Goal: Task Accomplishment & Management: Complete application form

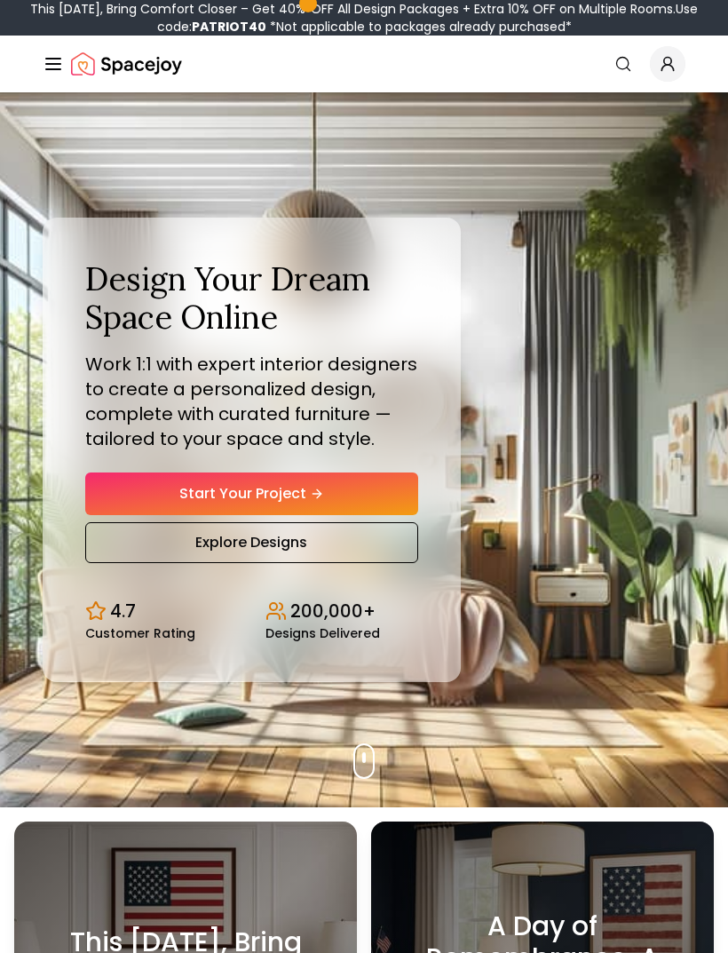
click at [328, 507] on link "Start Your Project" at bounding box center [251, 493] width 333 height 43
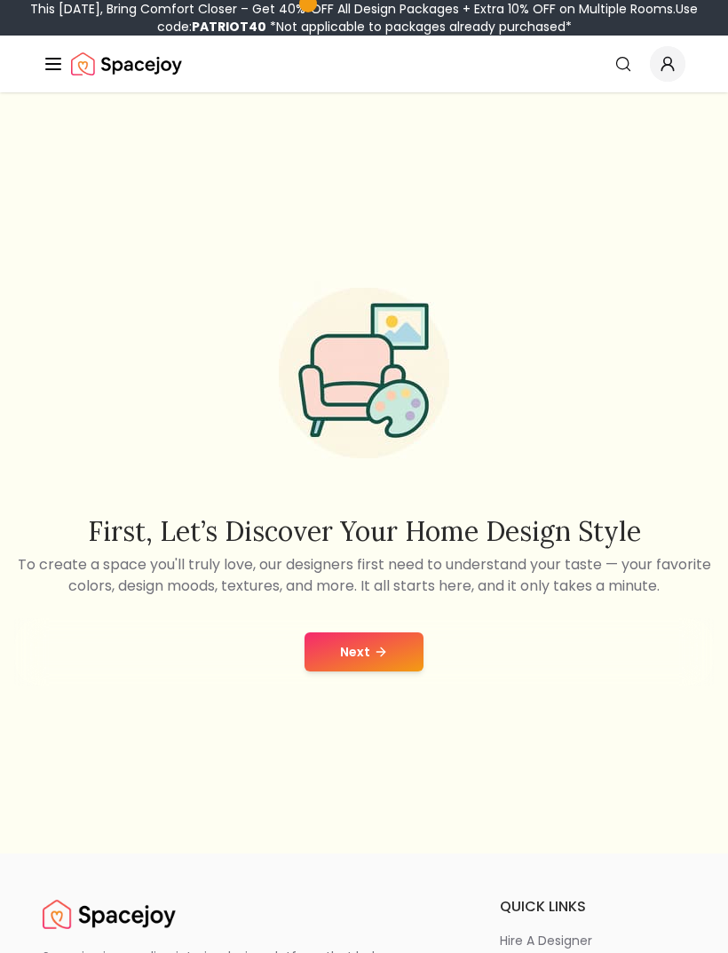
scroll to position [2, 0]
click at [359, 661] on button "Next" at bounding box center [364, 650] width 119 height 39
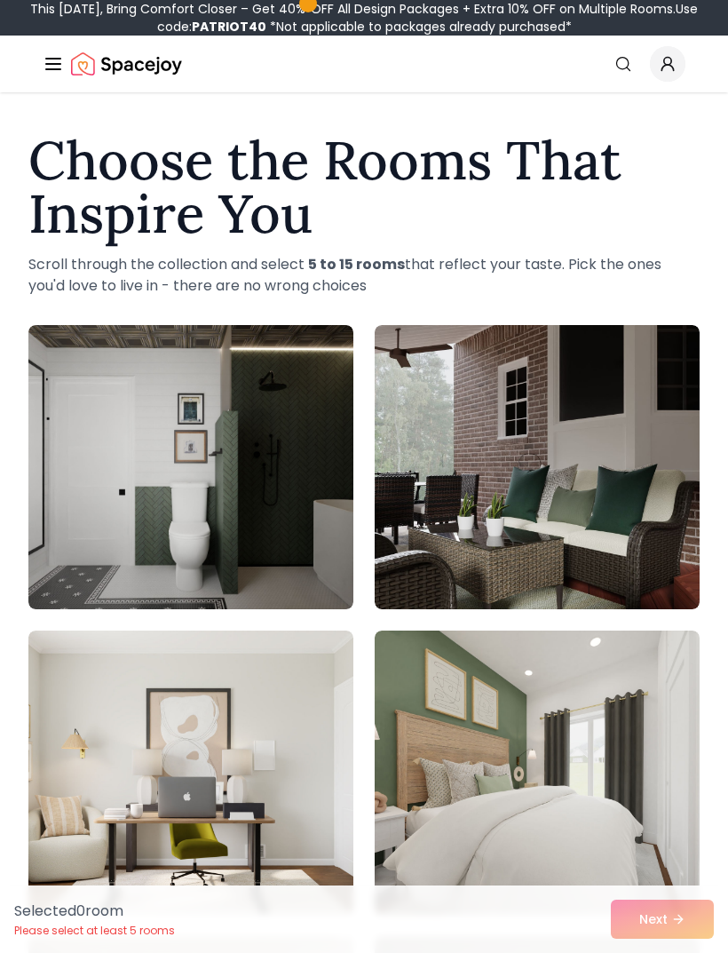
click at [76, 392] on img at bounding box center [190, 467] width 325 height 284
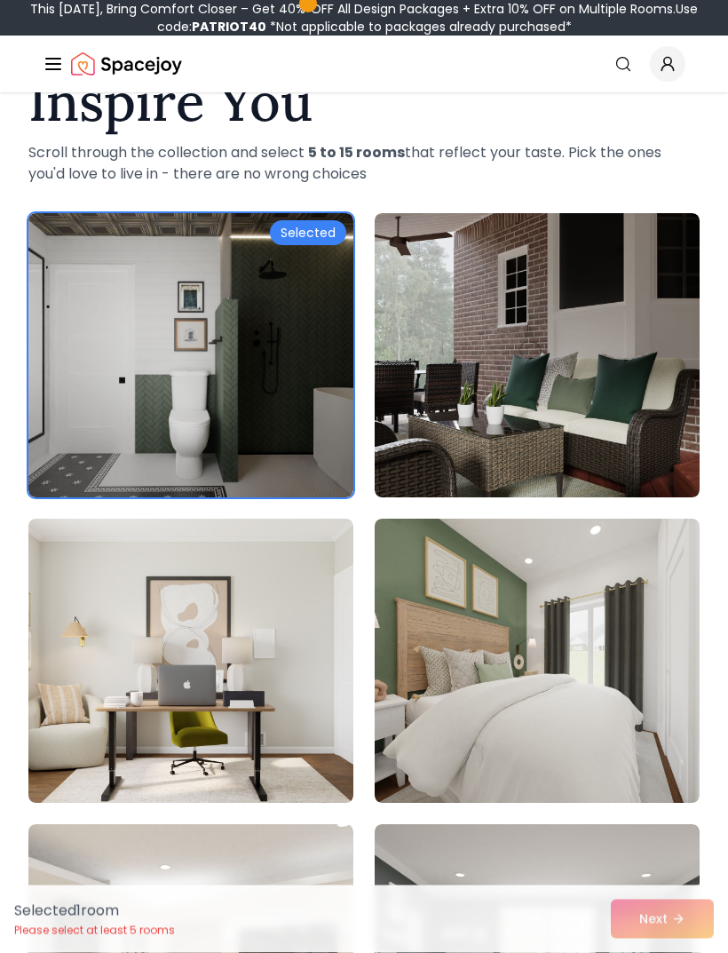
scroll to position [118, 0]
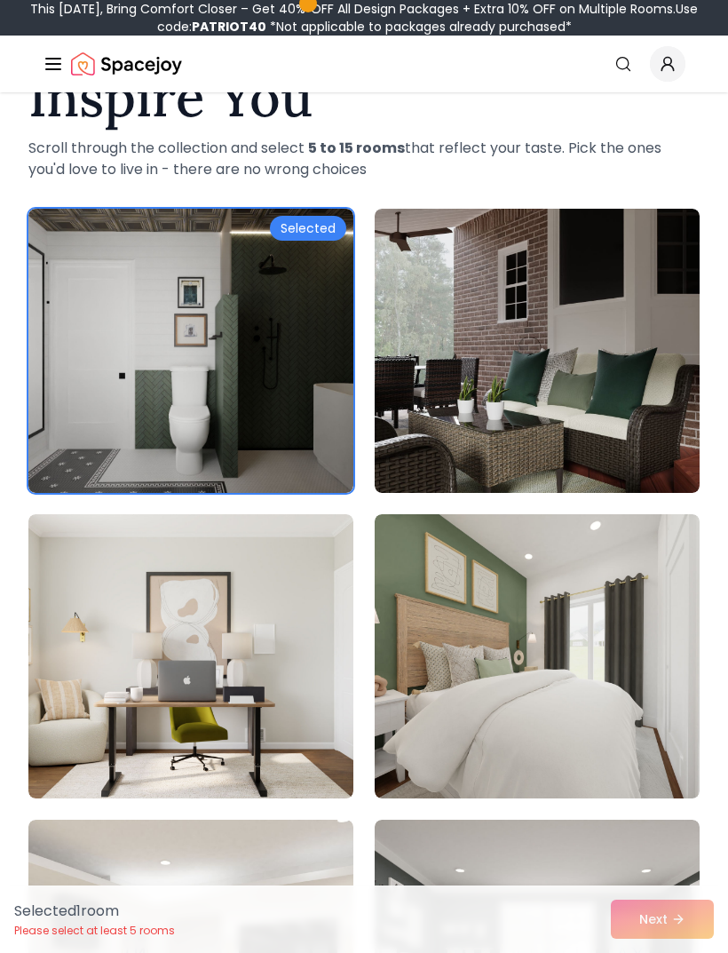
click at [107, 556] on img at bounding box center [190, 656] width 325 height 284
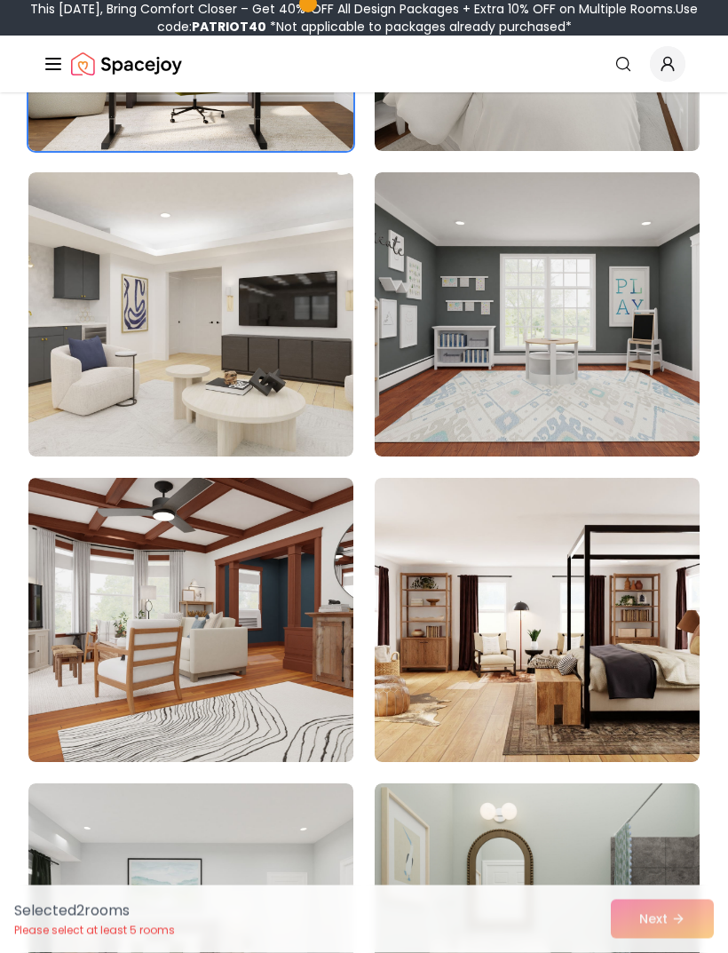
scroll to position [765, 0]
click at [125, 301] on img at bounding box center [190, 314] width 325 height 284
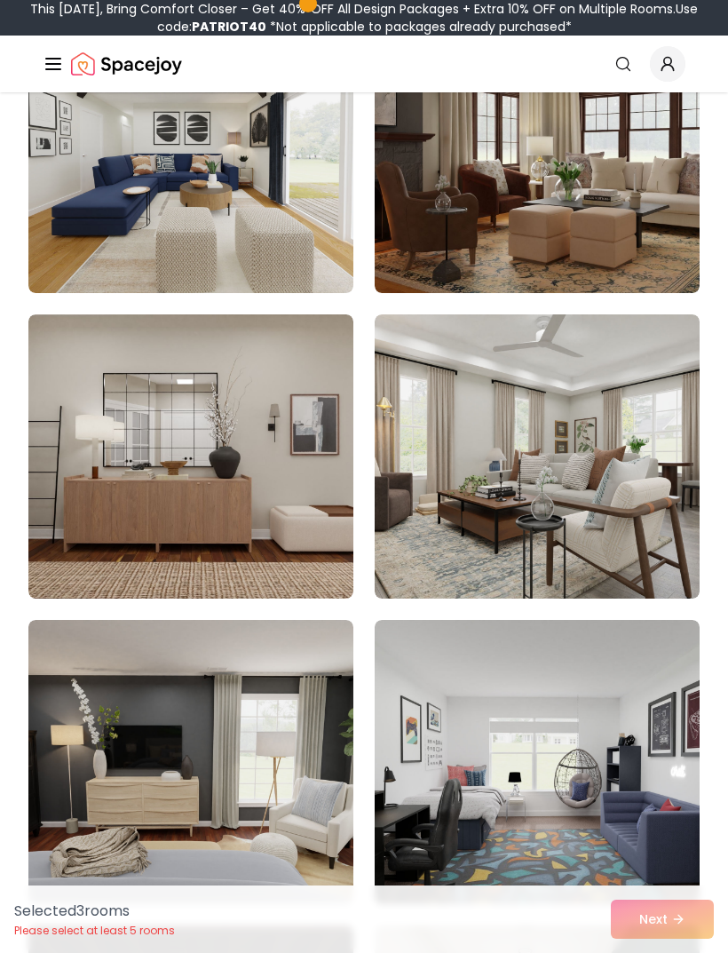
scroll to position [2151, 0]
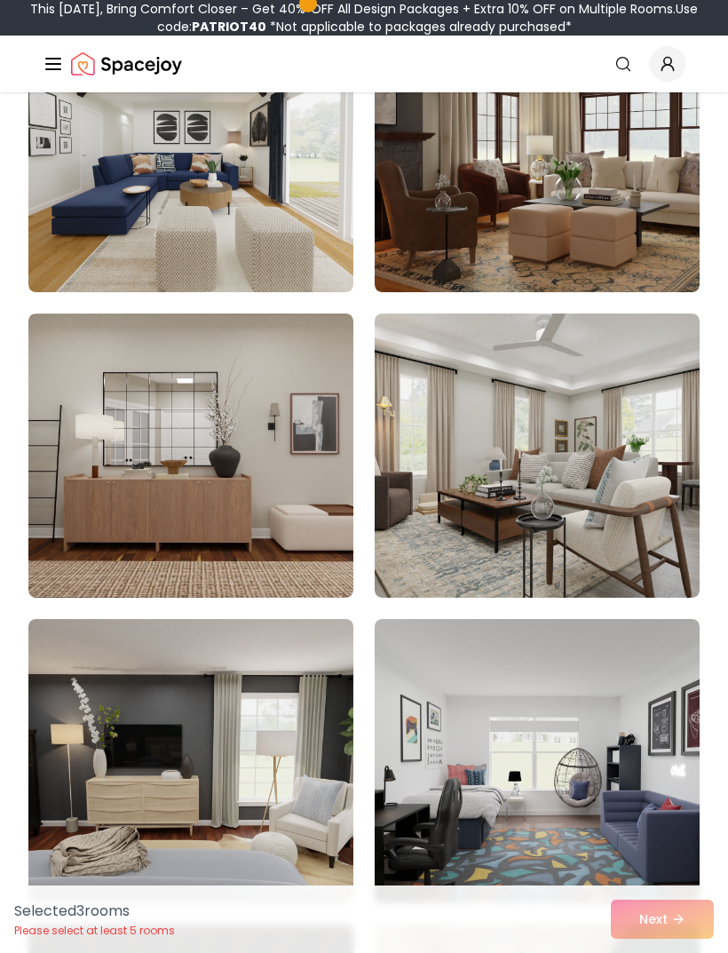
click at [99, 380] on img at bounding box center [190, 455] width 325 height 284
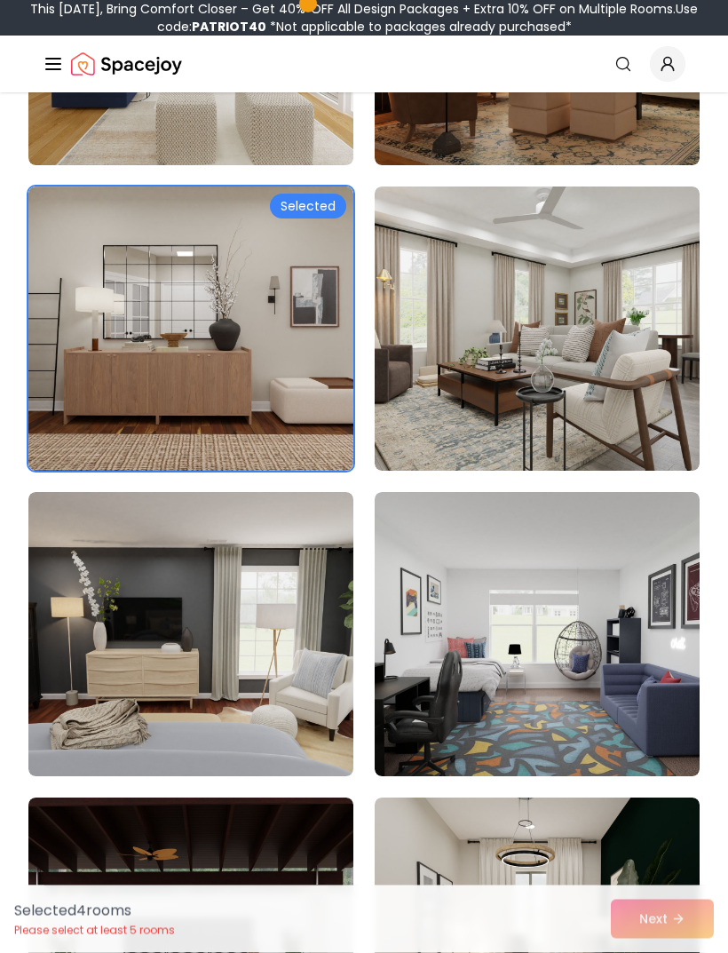
scroll to position [2289, 0]
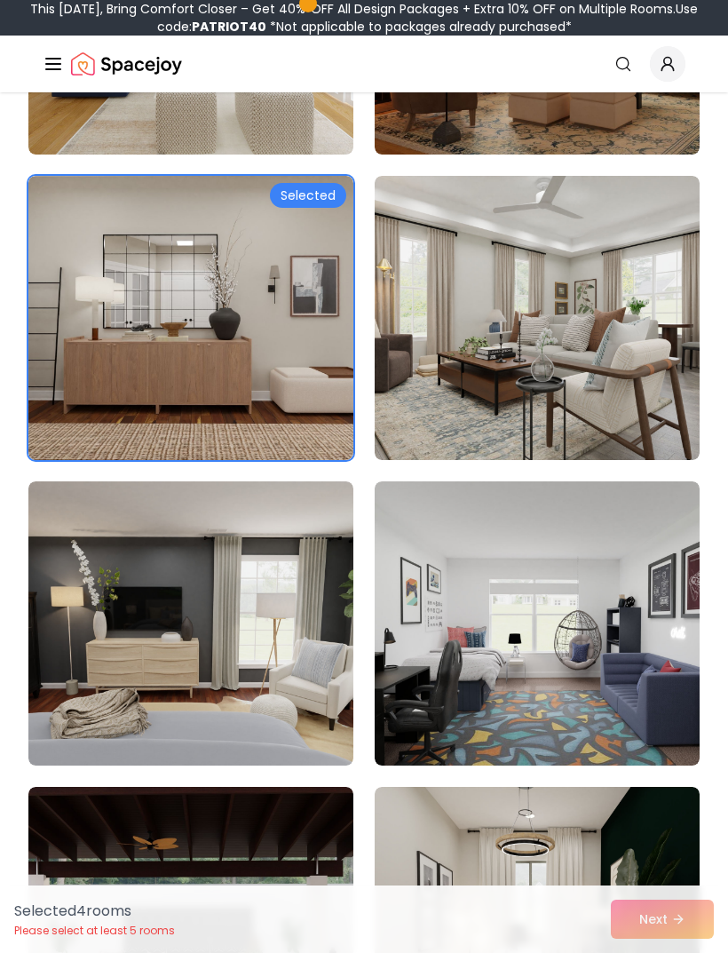
click at [75, 554] on img at bounding box center [190, 623] width 325 height 284
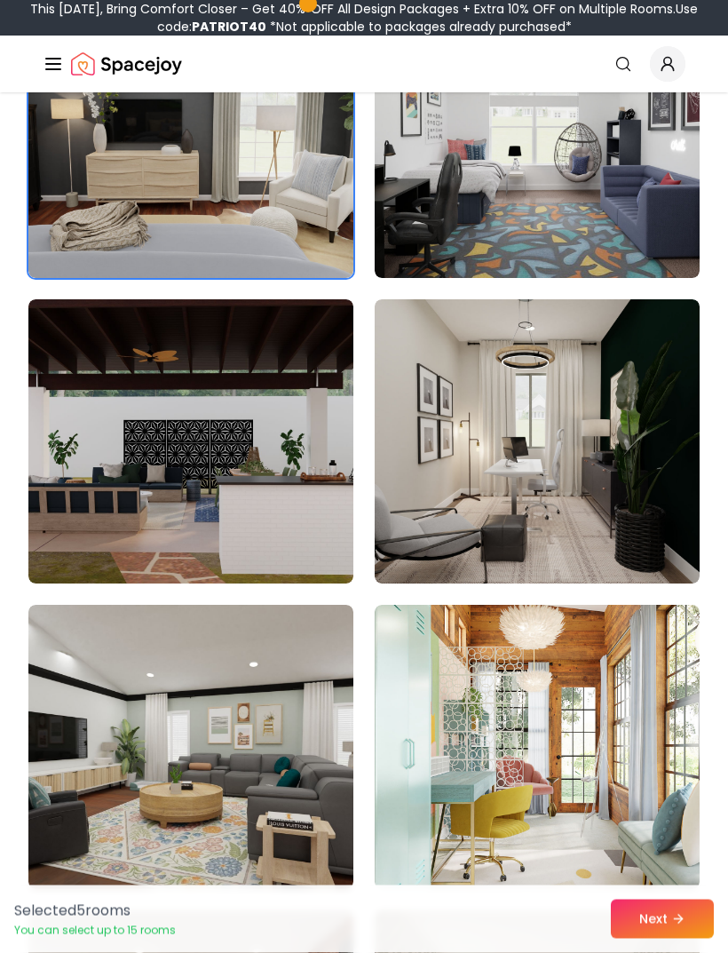
scroll to position [2777, 0]
click at [667, 465] on img at bounding box center [537, 441] width 325 height 284
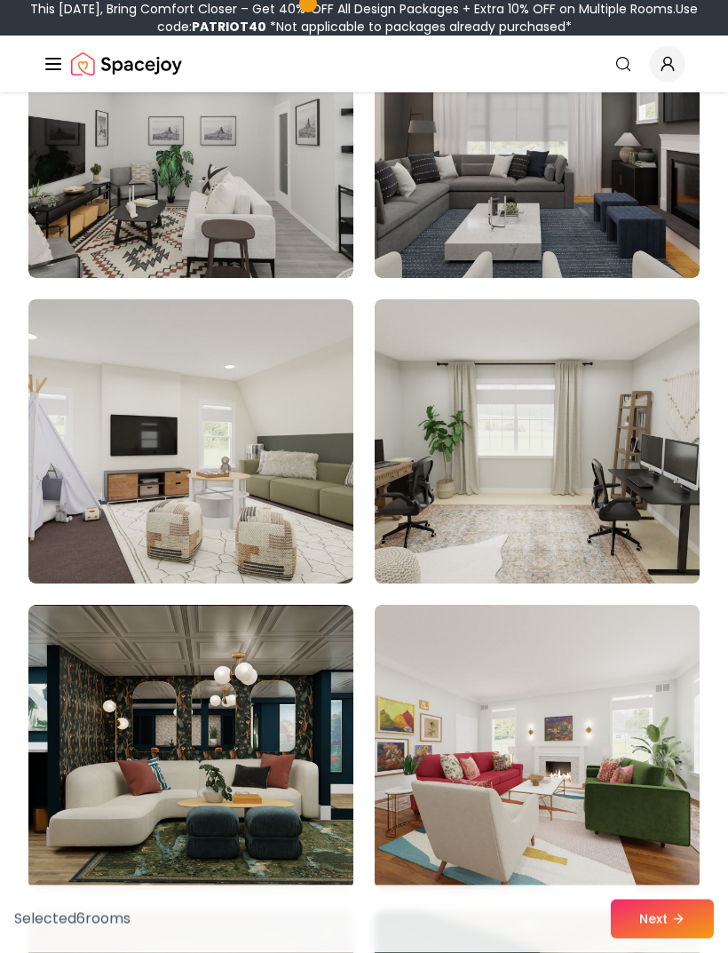
click at [629, 517] on img at bounding box center [537, 442] width 325 height 284
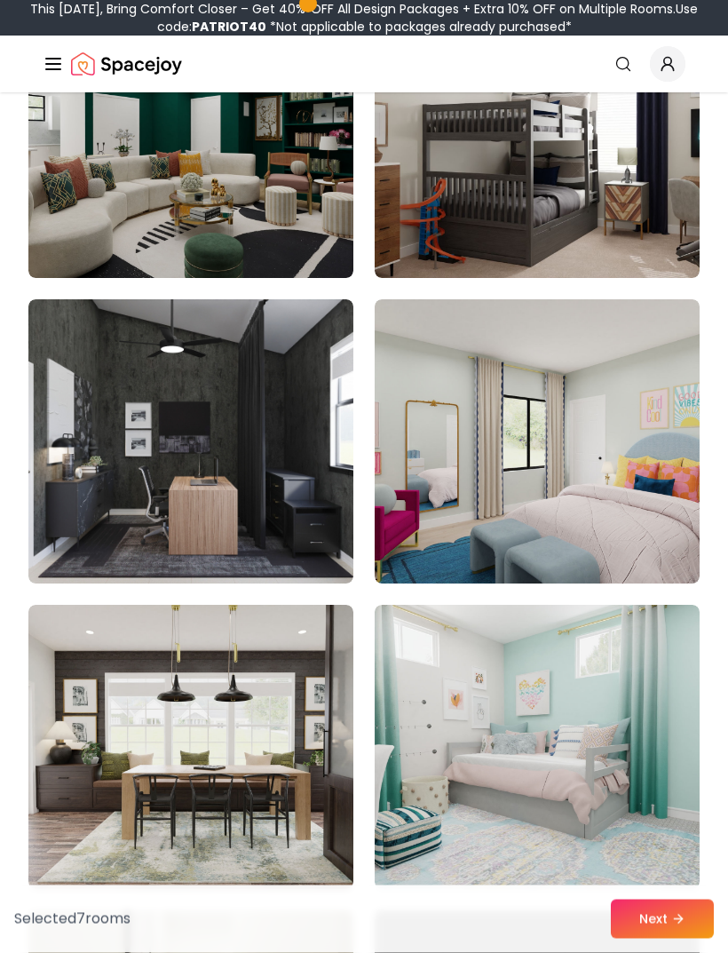
scroll to position [7377, 0]
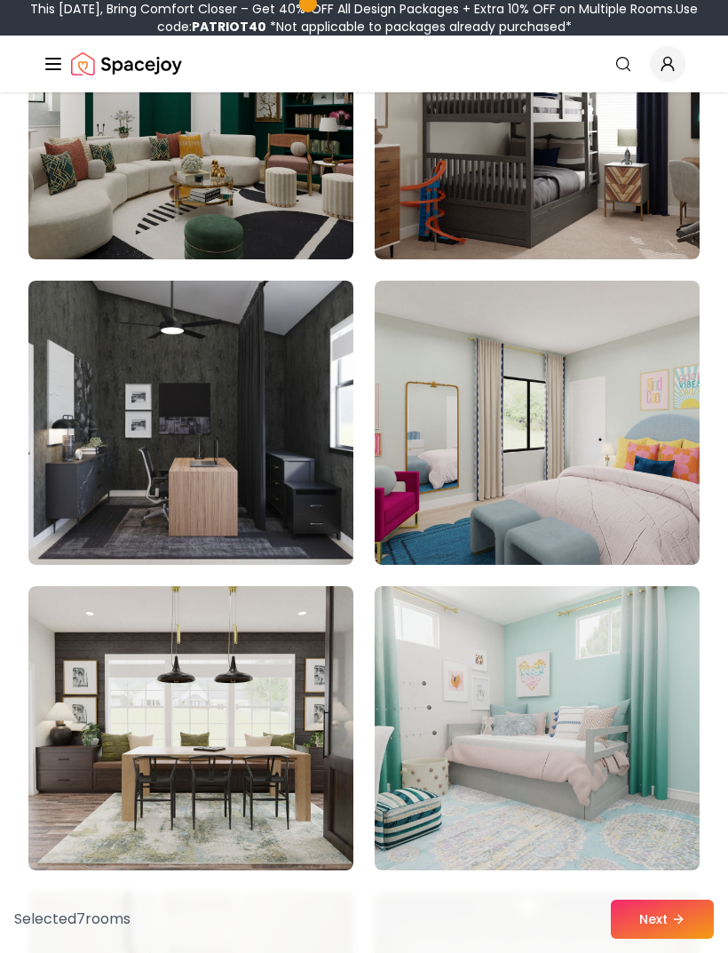
click at [105, 348] on img at bounding box center [190, 423] width 325 height 284
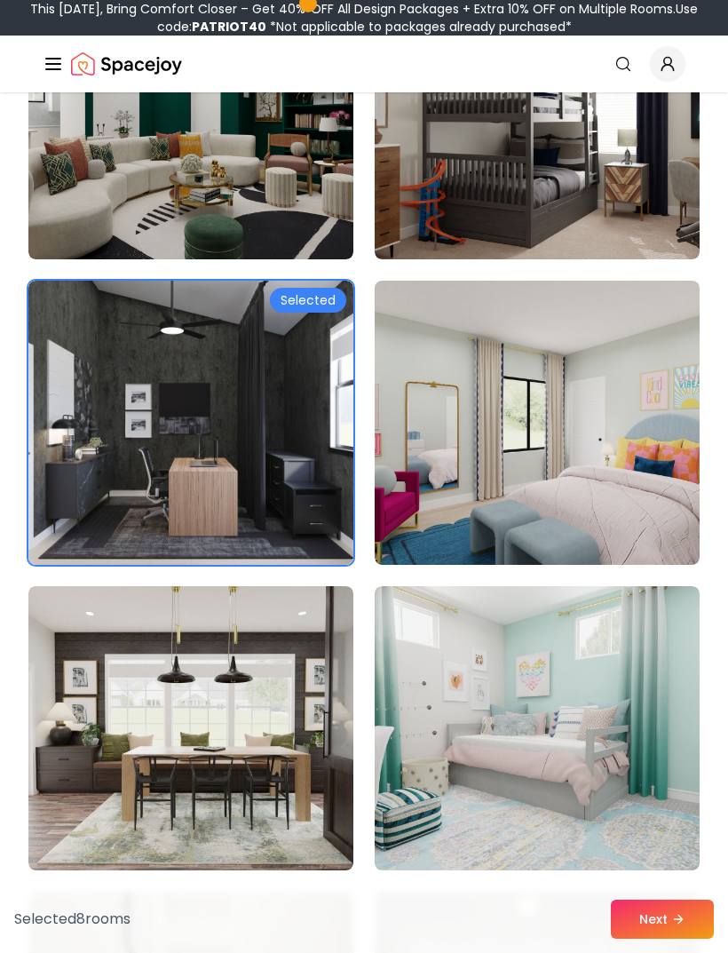
click at [654, 939] on button "Next" at bounding box center [662, 919] width 103 height 39
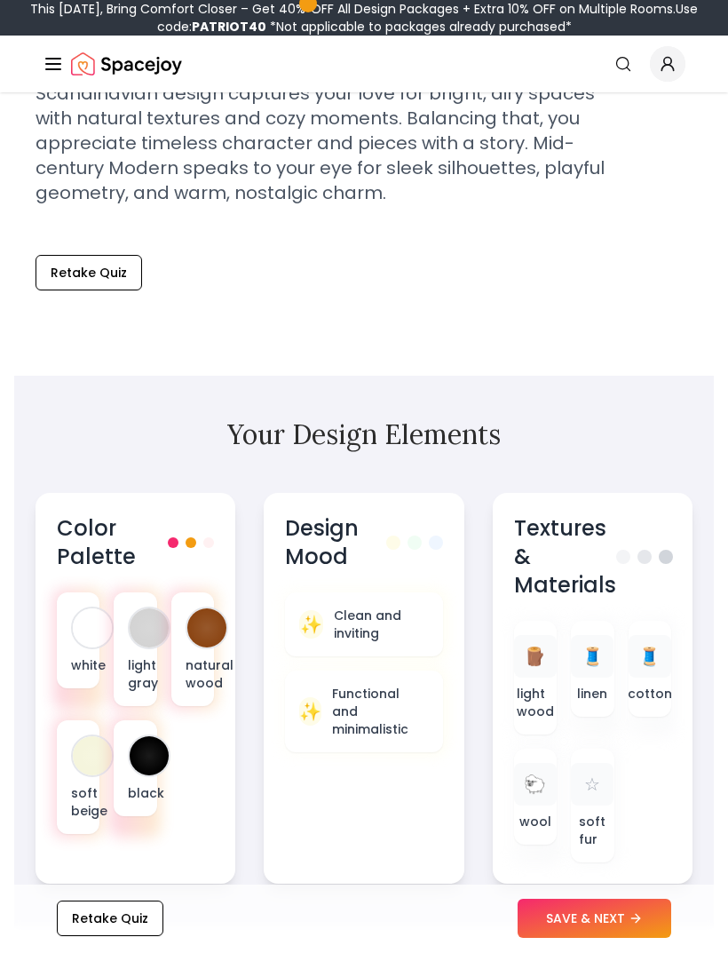
scroll to position [682, 0]
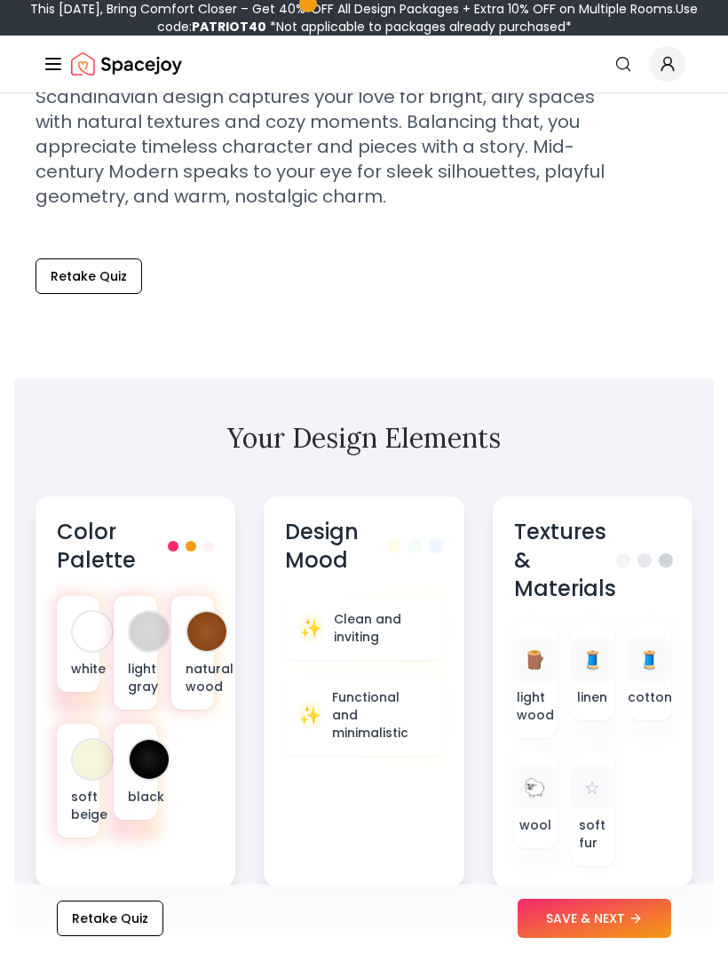
click at [636, 939] on button "SAVE & NEXT" at bounding box center [595, 919] width 154 height 39
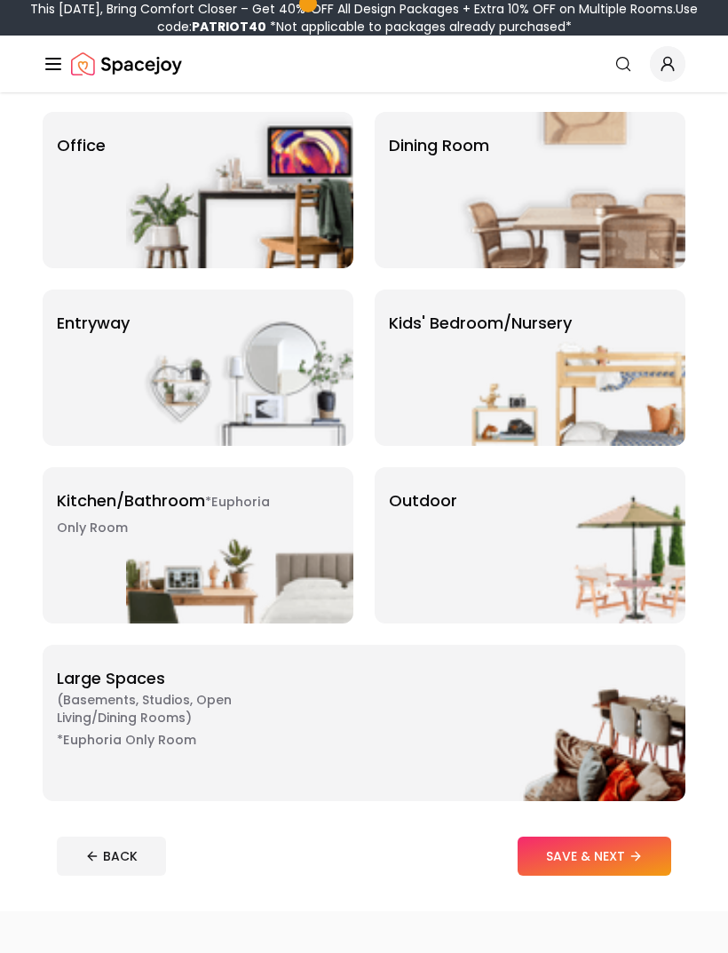
scroll to position [320, 0]
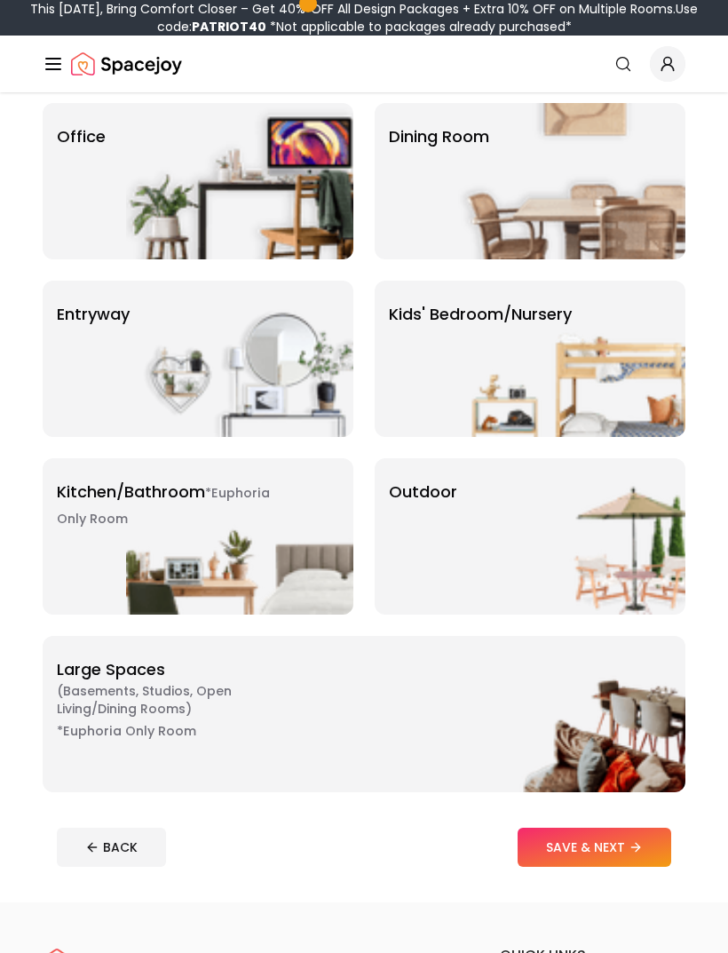
click at [523, 703] on img at bounding box center [571, 714] width 227 height 156
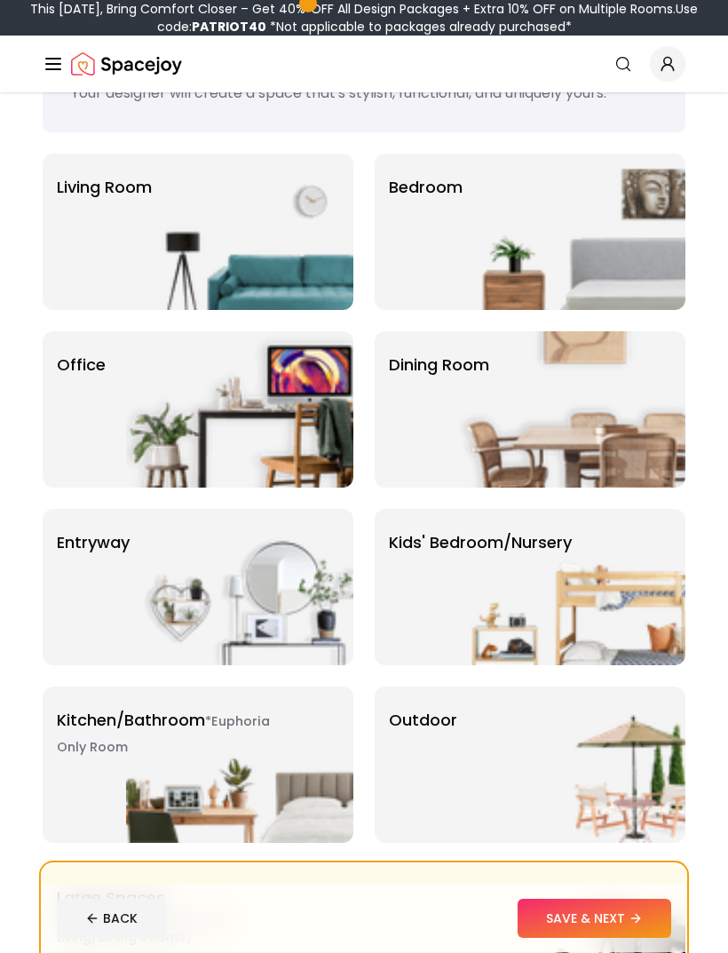
scroll to position [97, 0]
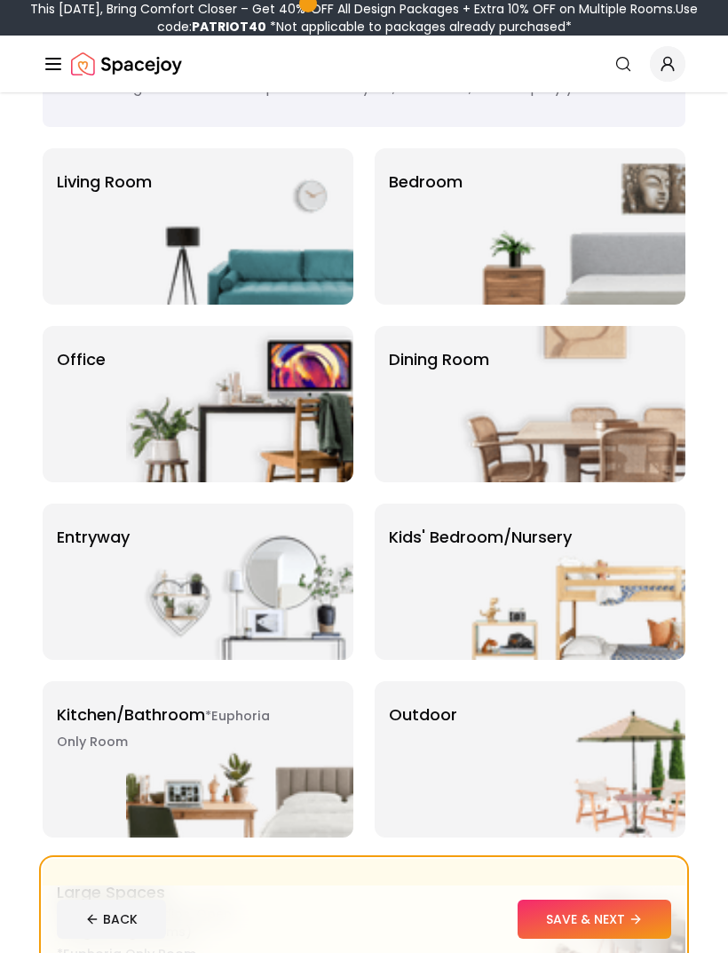
click at [134, 392] on img at bounding box center [239, 404] width 227 height 156
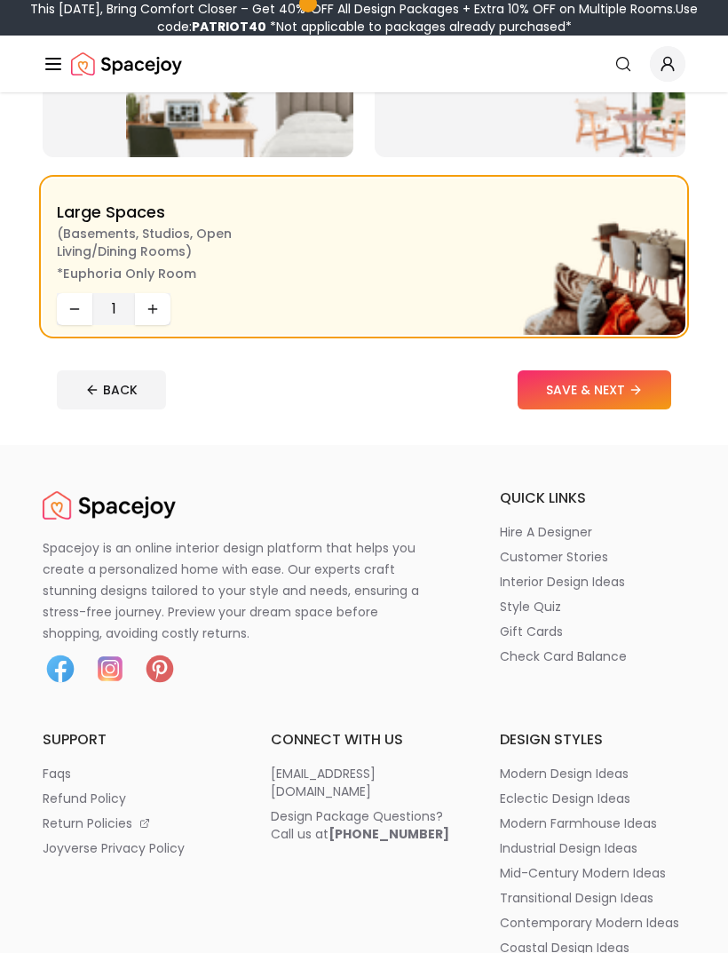
scroll to position [777, 0]
click at [600, 407] on button "SAVE & NEXT" at bounding box center [595, 389] width 154 height 39
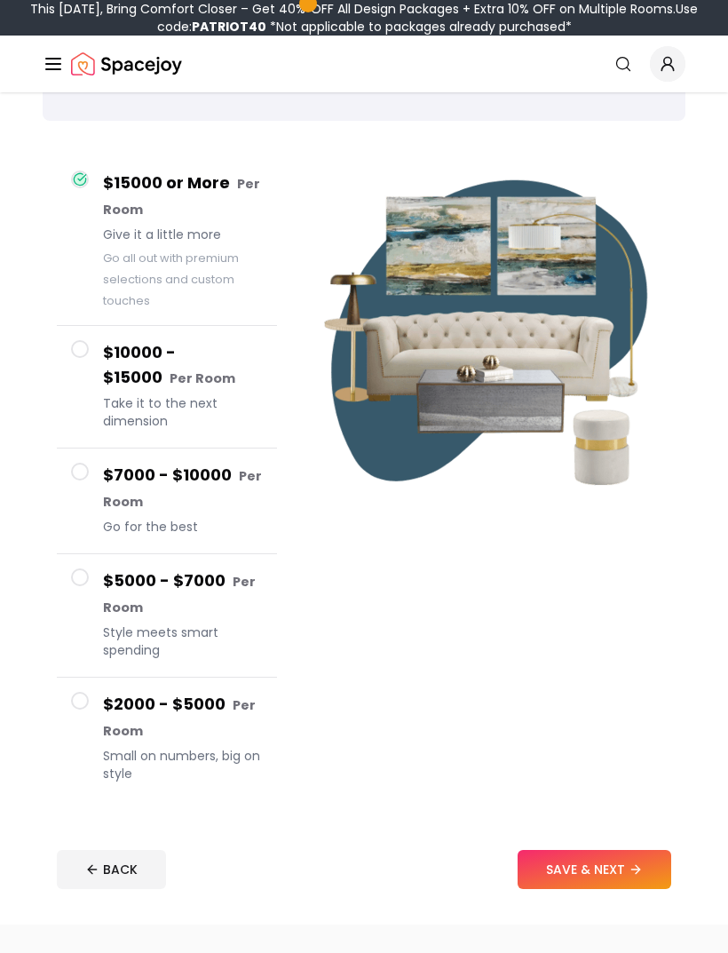
scroll to position [133, 0]
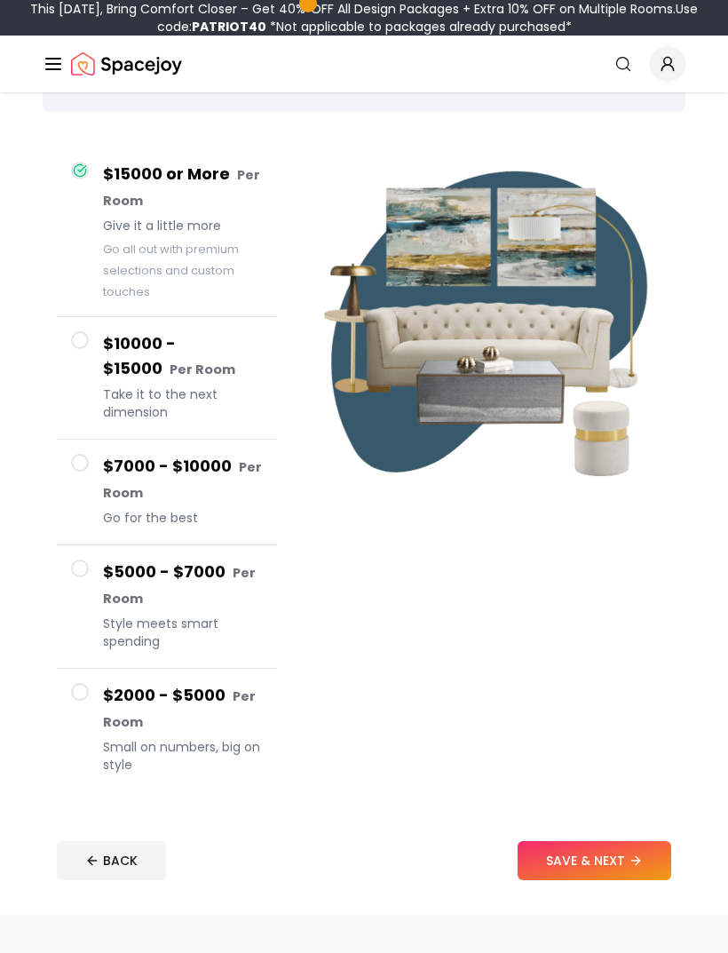
click at [164, 614] on span "Style meets smart spending" at bounding box center [183, 632] width 160 height 36
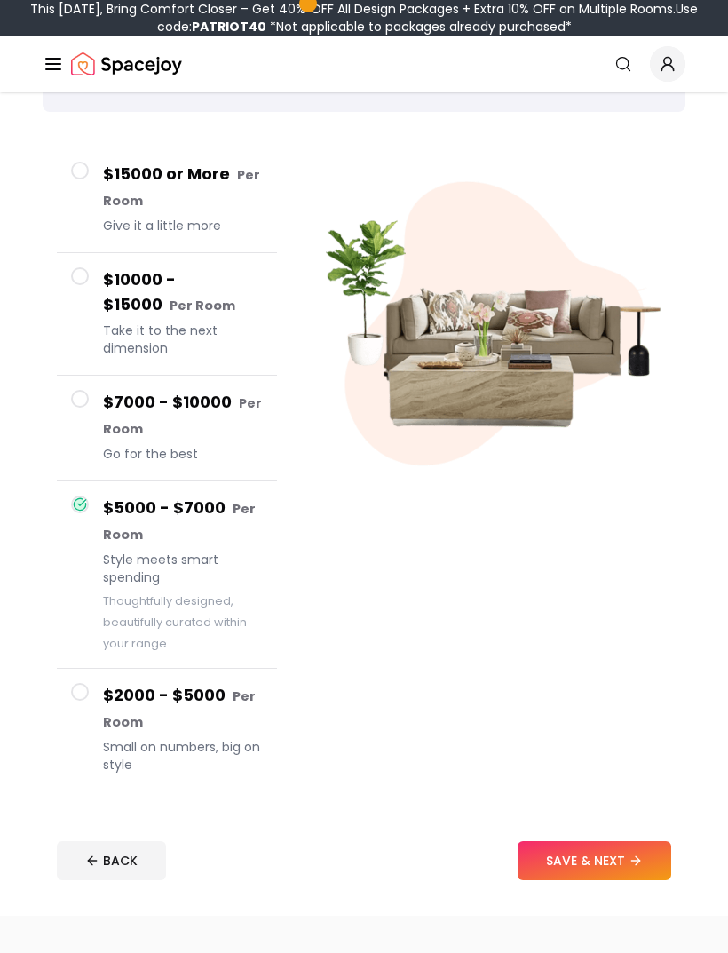
click at [629, 863] on button "SAVE & NEXT" at bounding box center [595, 860] width 154 height 39
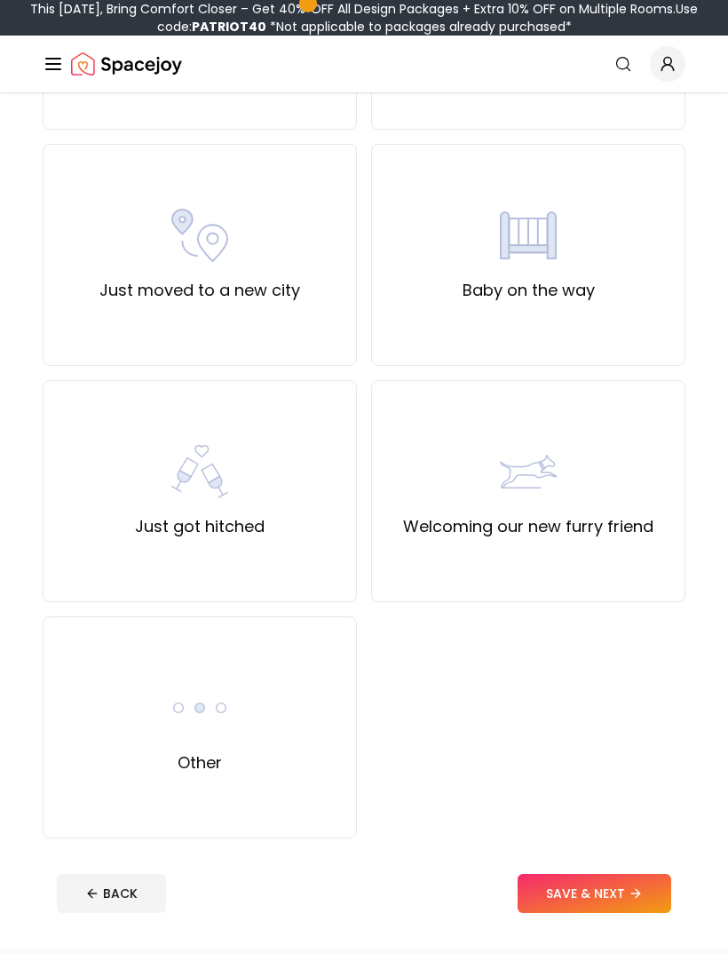
scroll to position [831, 0]
click at [137, 670] on div "Other" at bounding box center [200, 727] width 314 height 222
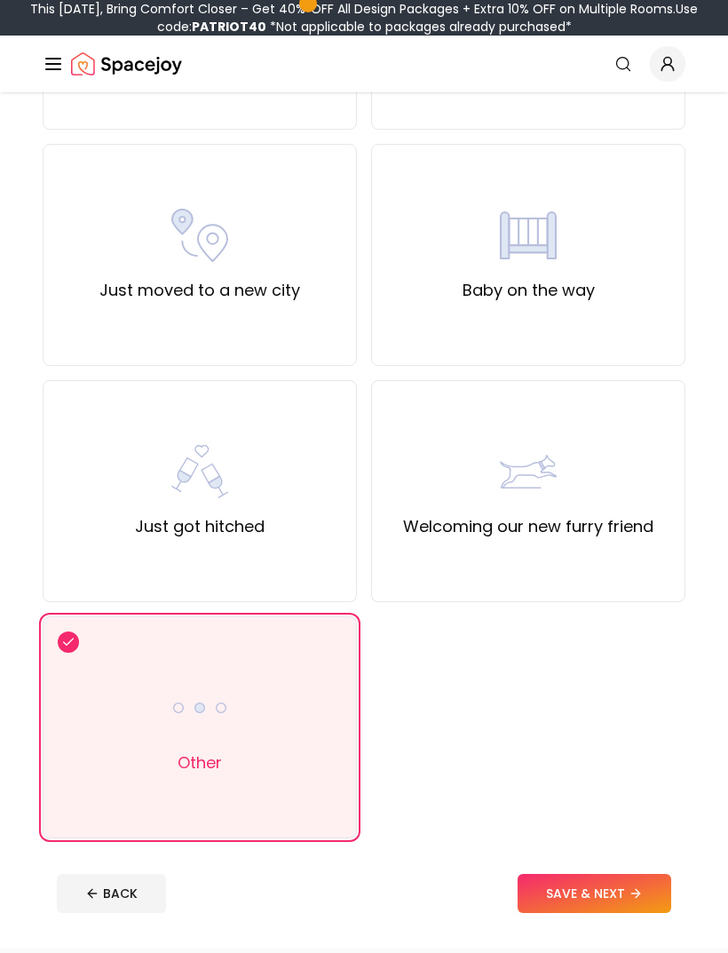
click at [608, 890] on button "SAVE & NEXT" at bounding box center [595, 893] width 154 height 39
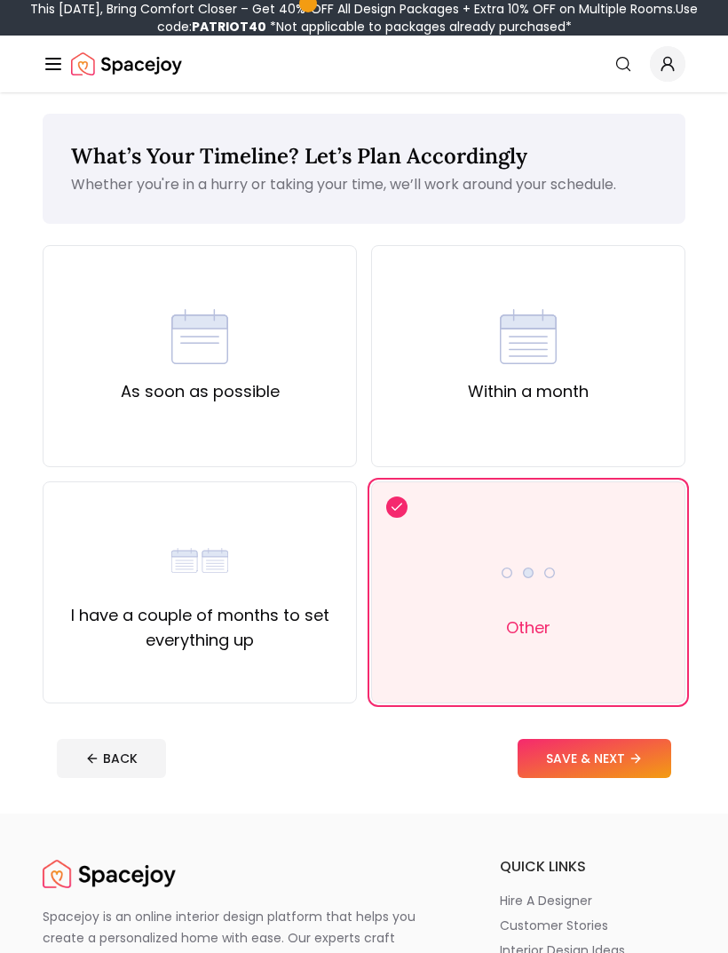
click at [172, 348] on img at bounding box center [199, 336] width 57 height 57
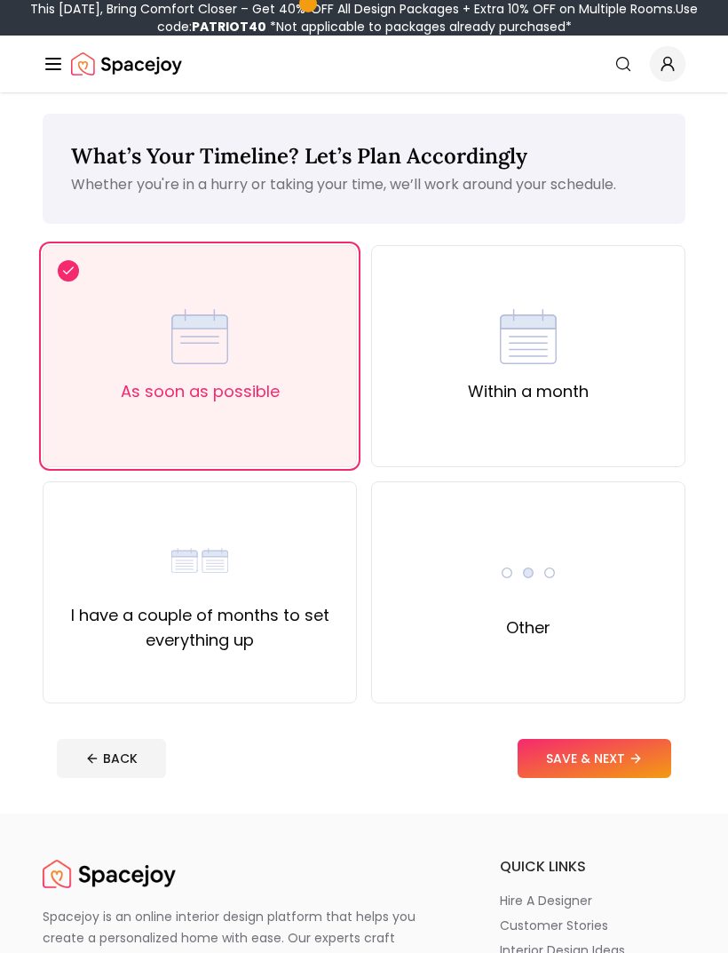
click at [598, 750] on button "SAVE & NEXT" at bounding box center [595, 758] width 154 height 39
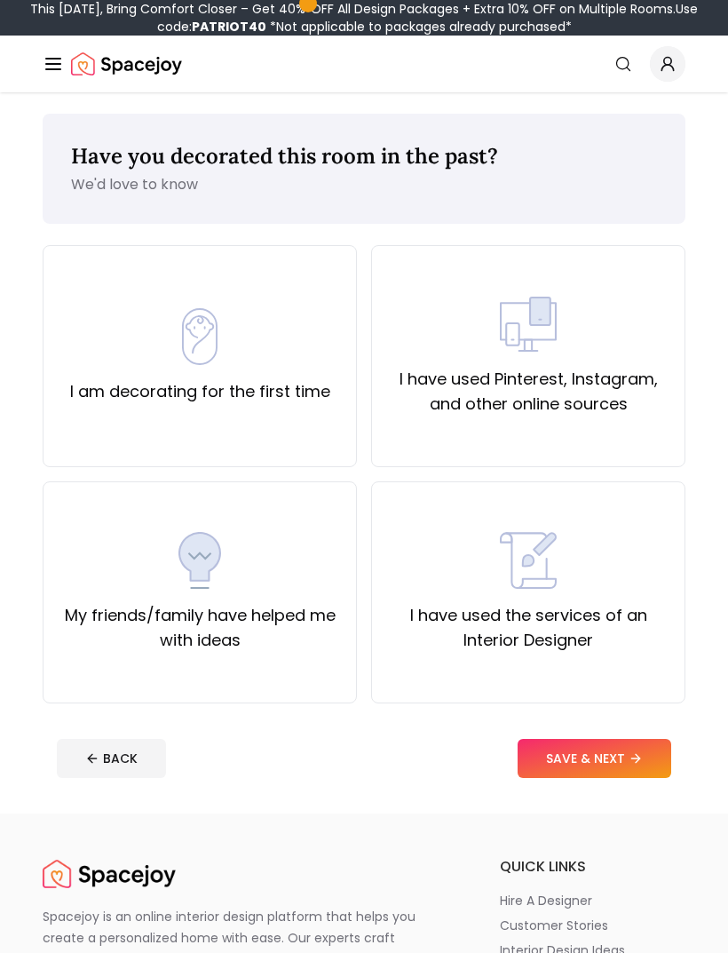
click at [622, 399] on label "I have used Pinterest, Instagram, and other online sources" at bounding box center [528, 392] width 284 height 50
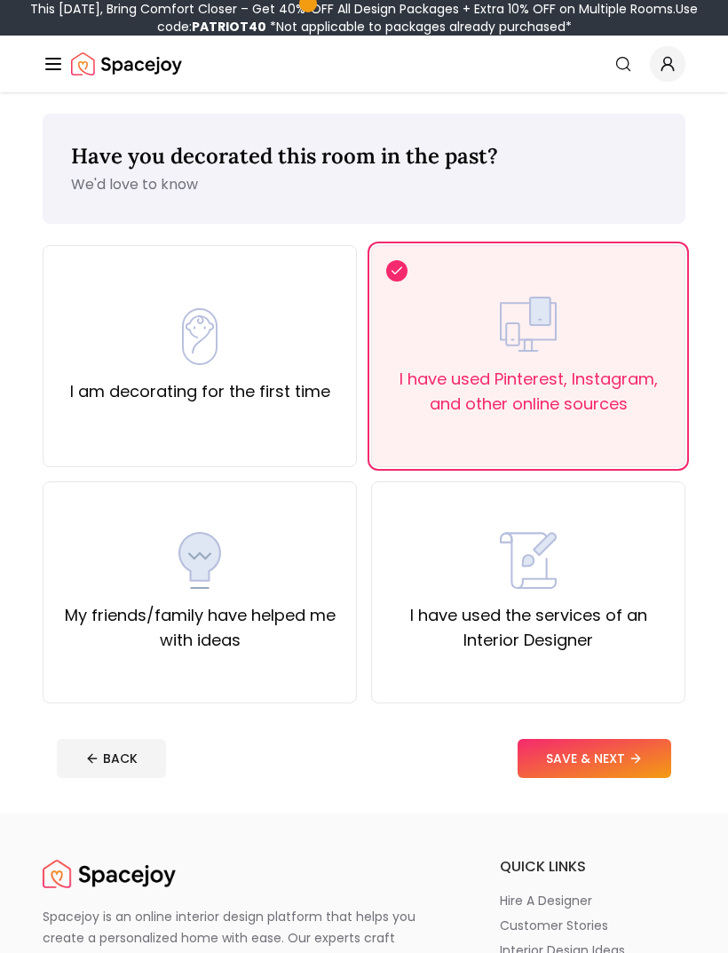
click at [568, 748] on button "SAVE & NEXT" at bounding box center [595, 758] width 154 height 39
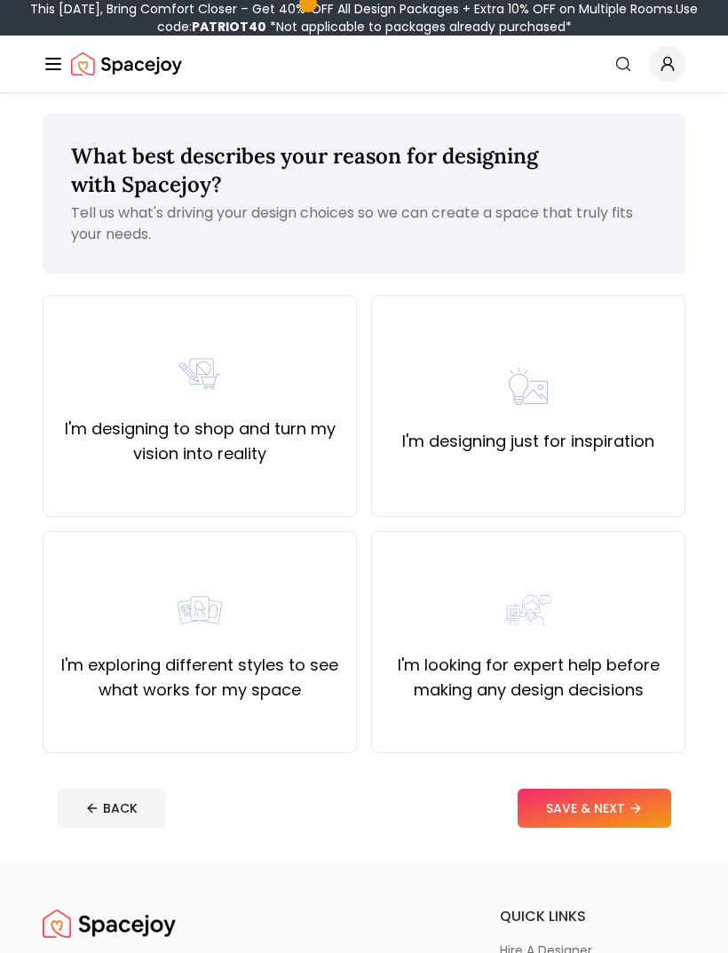
click at [169, 337] on div "I'm designing to shop and turn my vision into reality" at bounding box center [200, 406] width 314 height 222
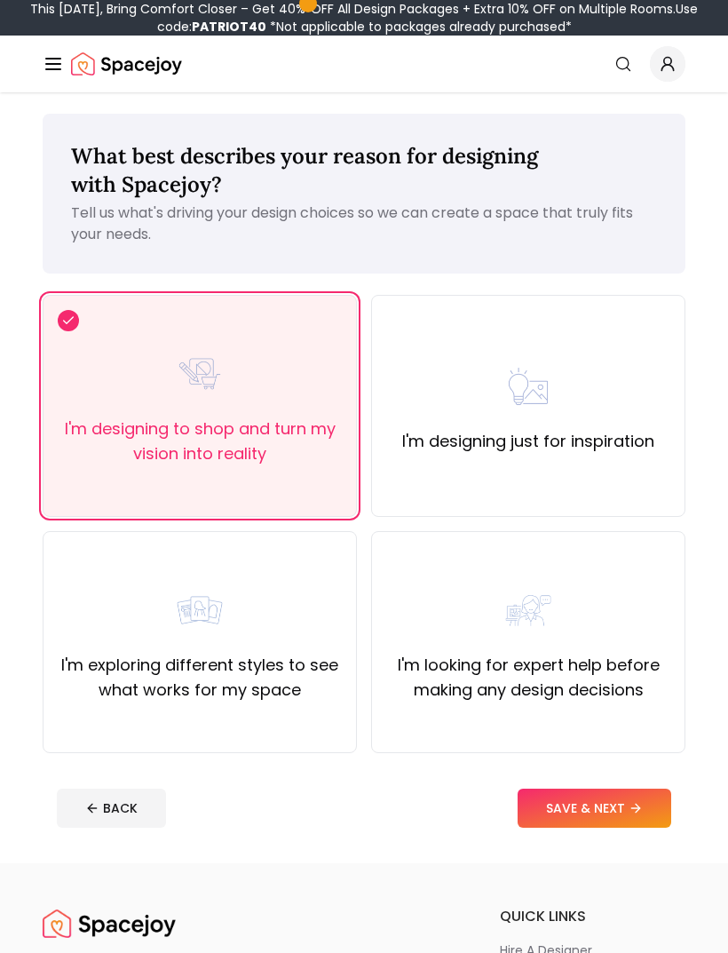
click at [592, 791] on button "SAVE & NEXT" at bounding box center [595, 808] width 154 height 39
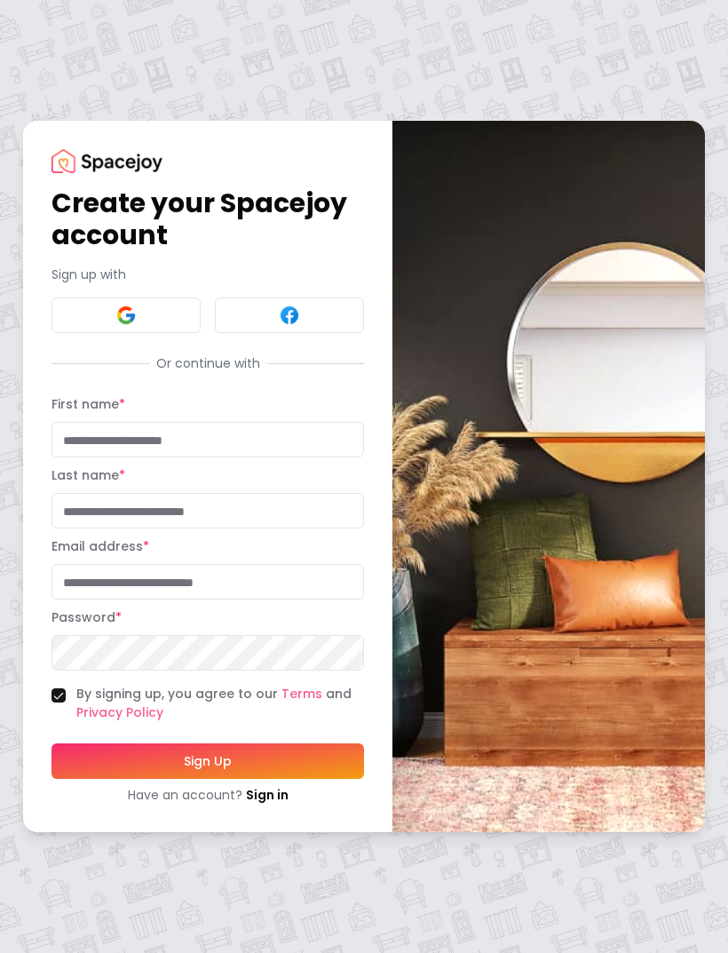
click at [119, 372] on div "Create your Spacejoy account Sign up with Or continue with First name * Last na…" at bounding box center [208, 476] width 313 height 654
click at [154, 333] on button at bounding box center [126, 315] width 149 height 36
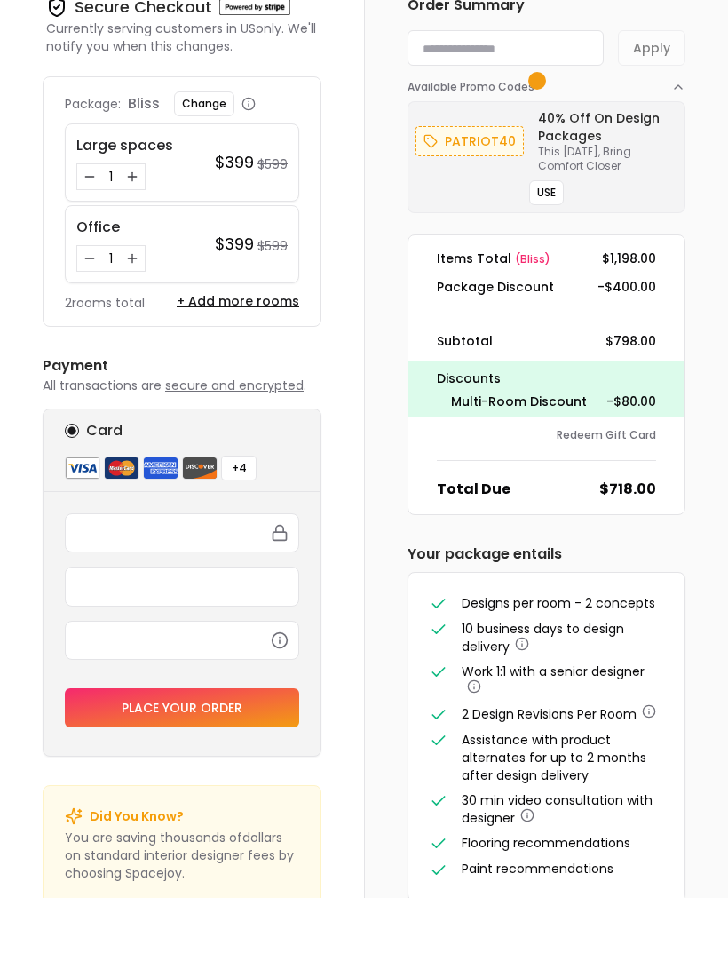
scroll to position [27, 0]
